Goal: Task Accomplishment & Management: Manage account settings

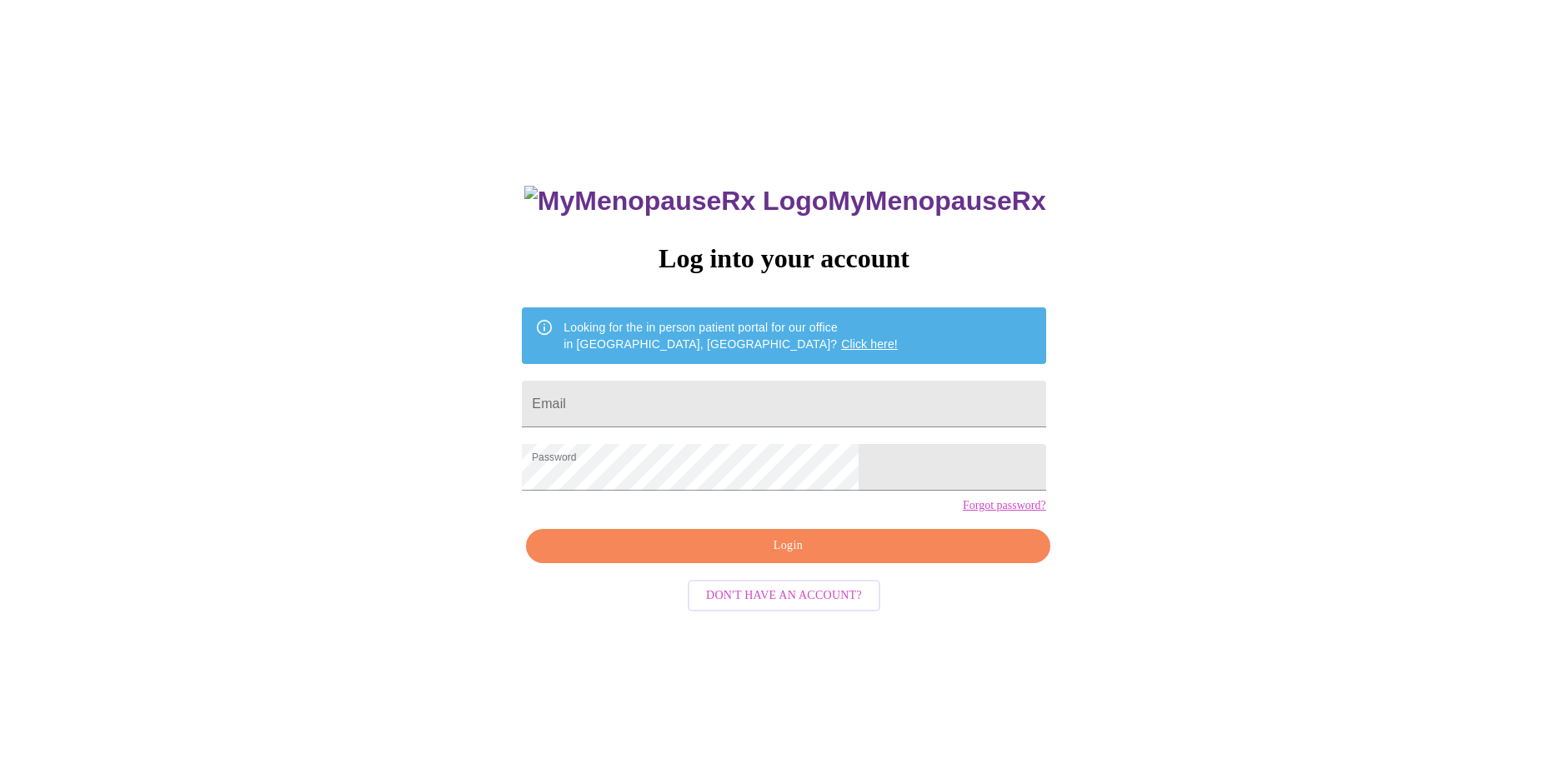
click at [764, 557] on span "Login" at bounding box center [787, 546] width 485 height 21
click at [686, 394] on input "Email" at bounding box center [784, 404] width 524 height 47
type input "tracyannanthony@gmail.com"
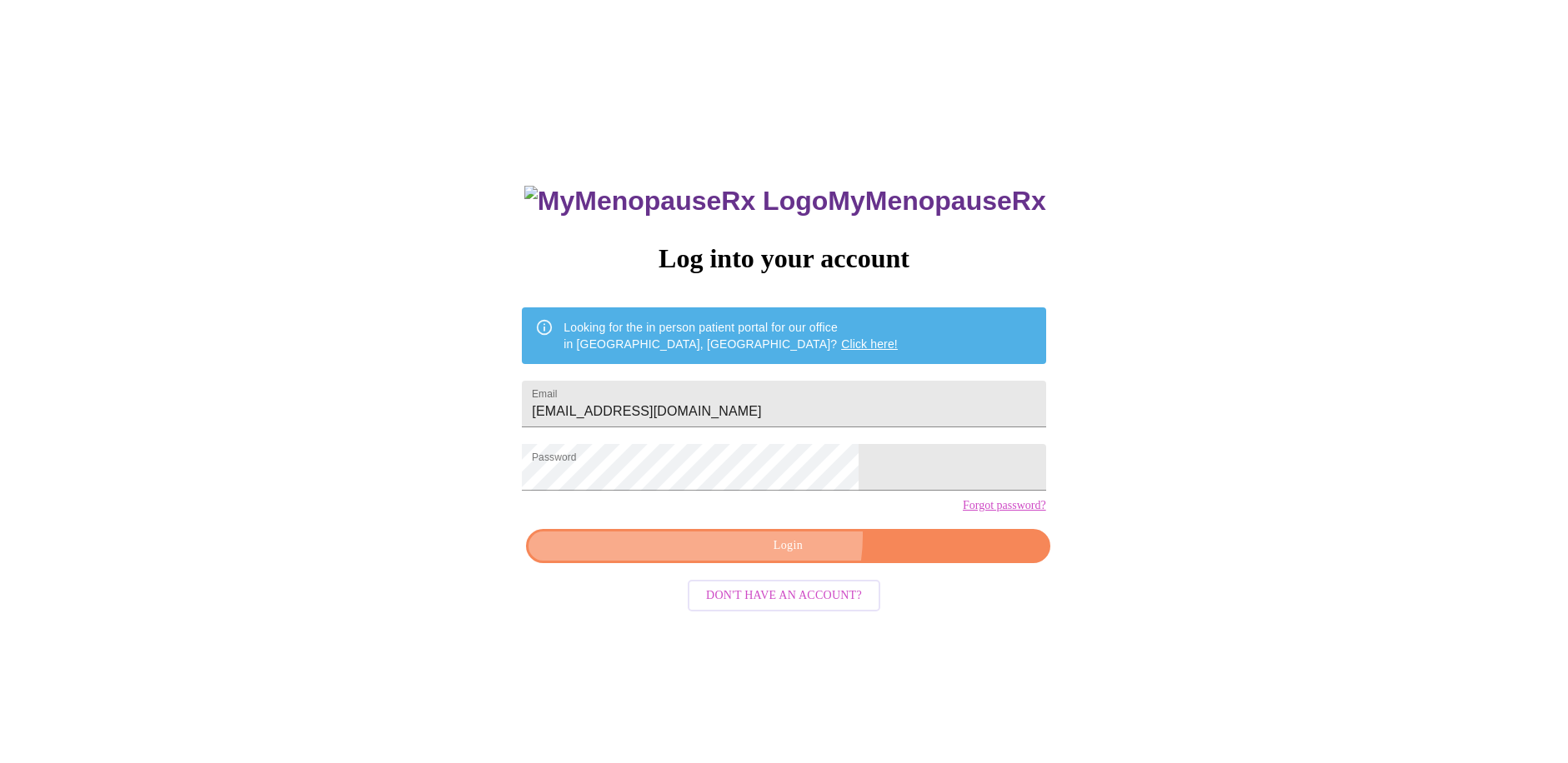
click at [780, 557] on span "Login" at bounding box center [787, 546] width 485 height 21
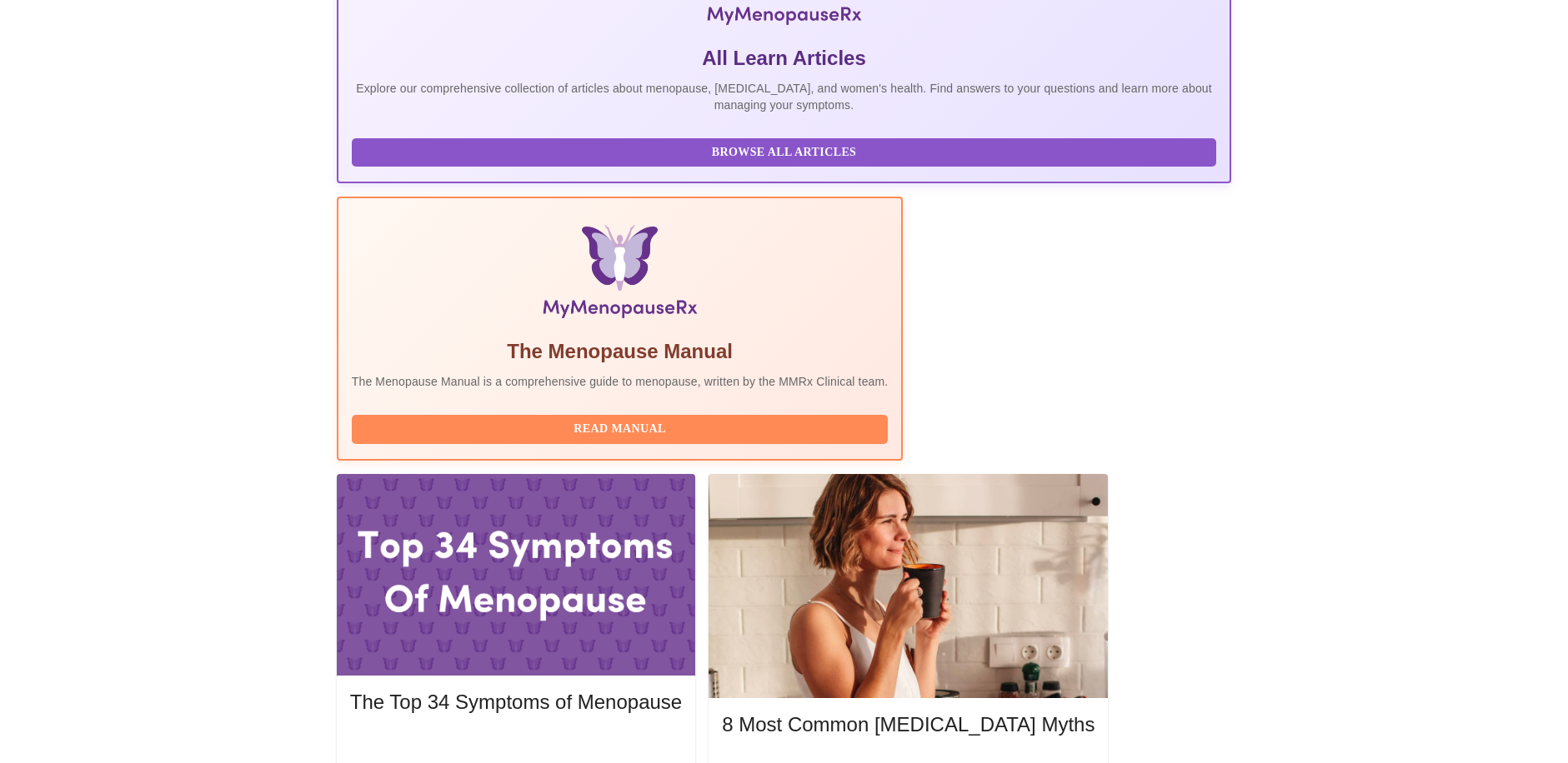
scroll to position [337, 0]
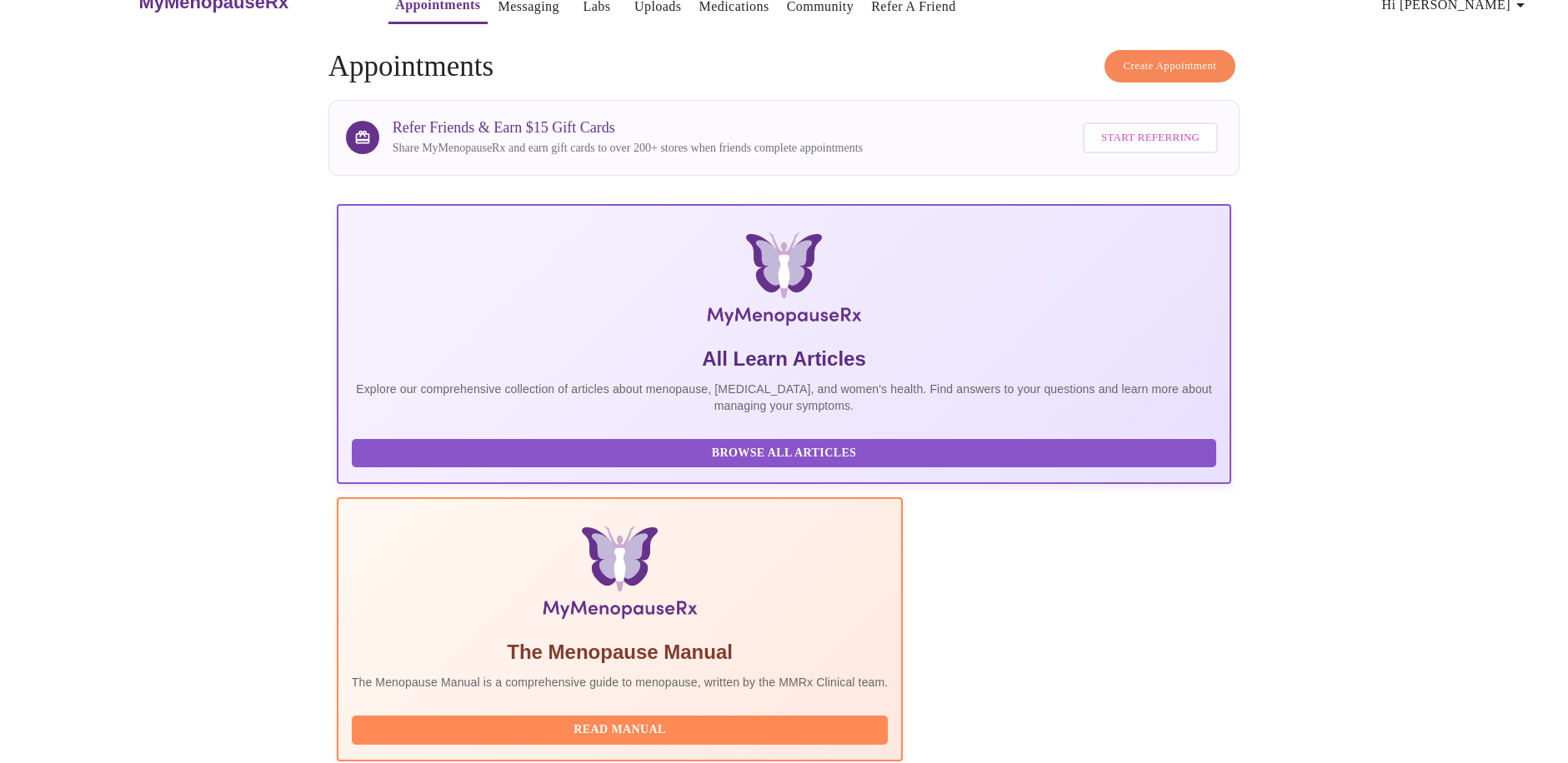
scroll to position [0, 0]
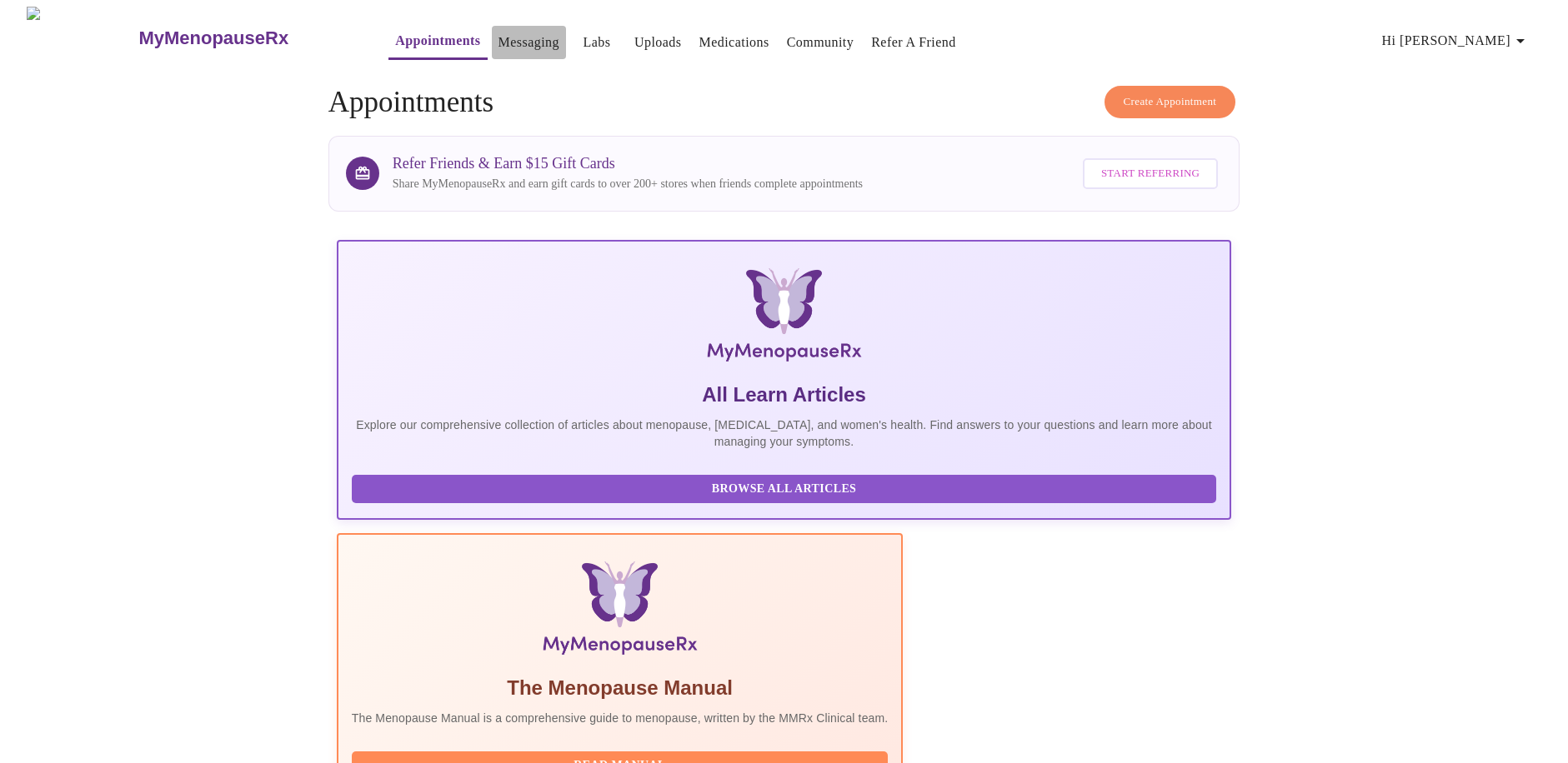
click at [499, 30] on link "Messaging" at bounding box center [529, 42] width 61 height 23
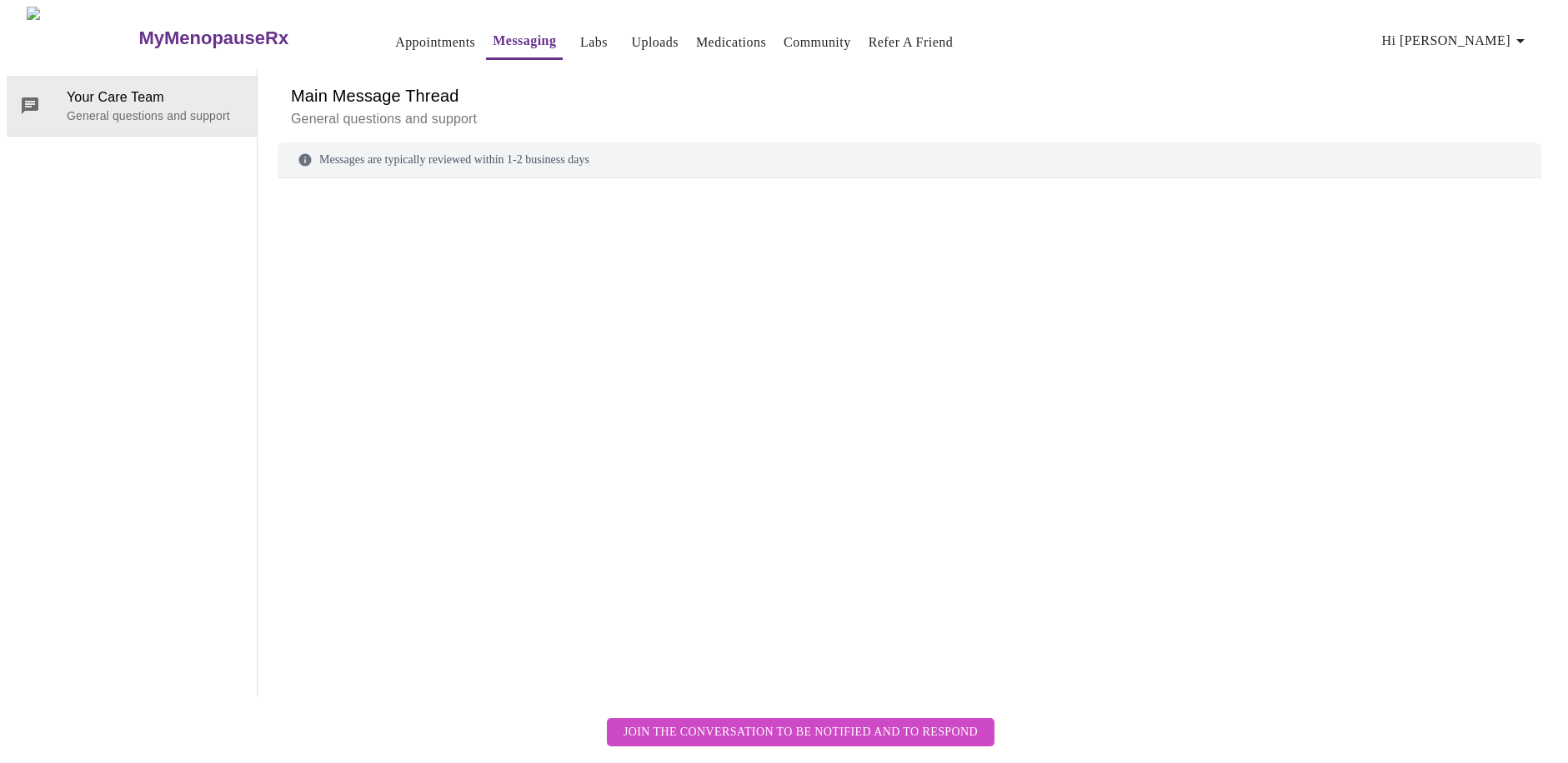
scroll to position [63, 0]
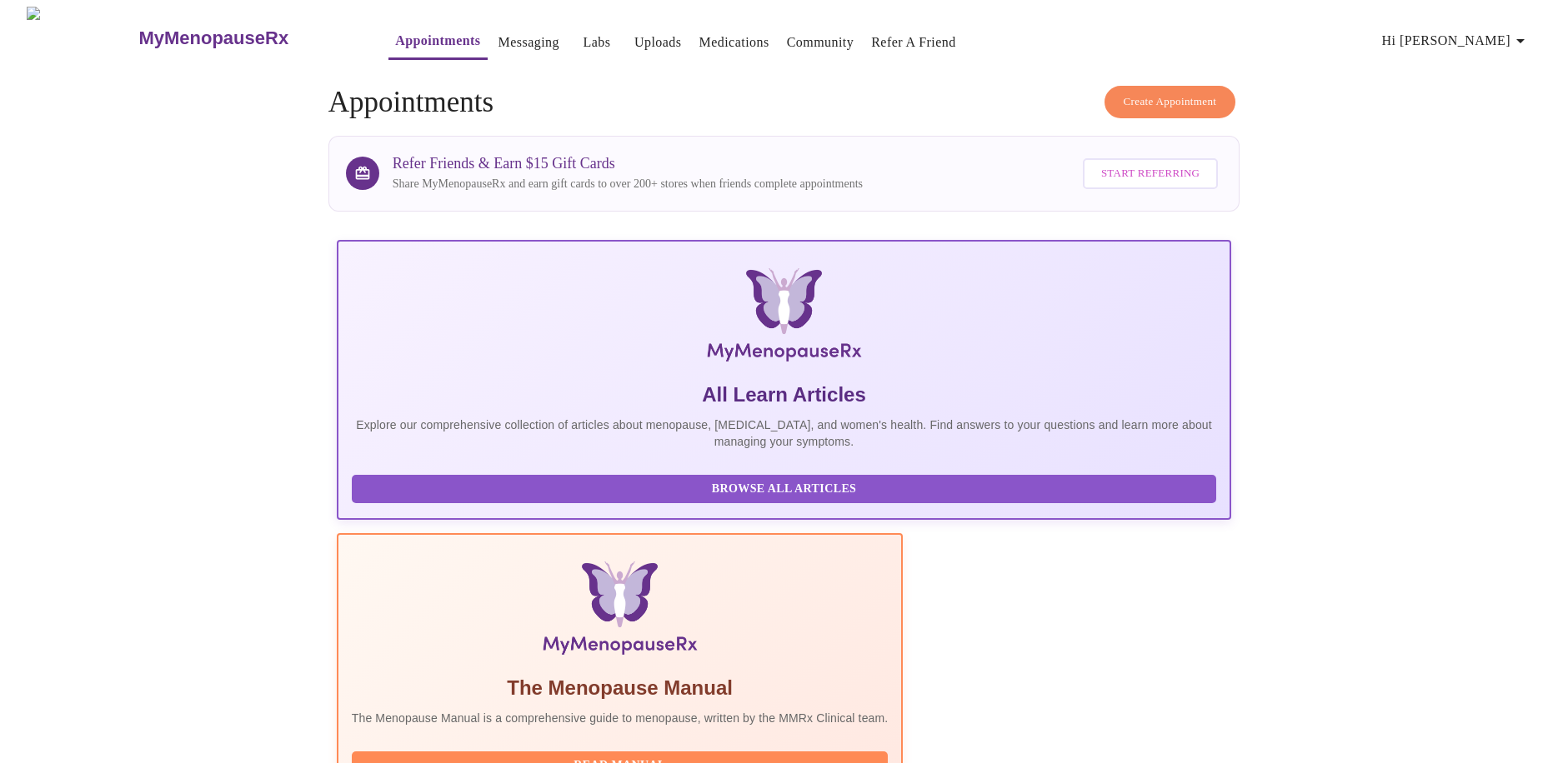
click at [700, 36] on link "Medications" at bounding box center [735, 42] width 70 height 23
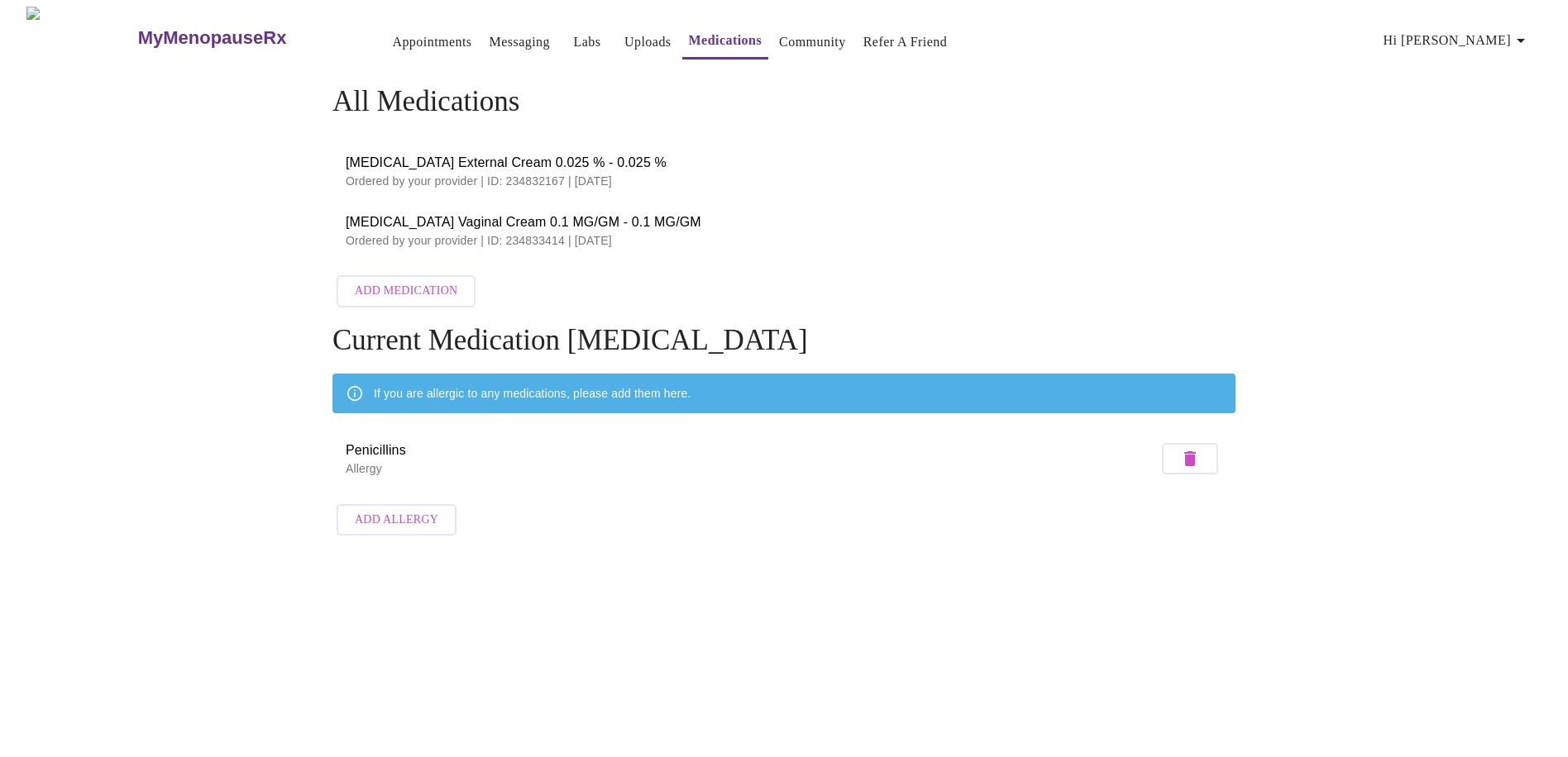
click at [574, 30] on link "Labs" at bounding box center [587, 41] width 27 height 23
